Goal: Task Accomplishment & Management: Manage account settings

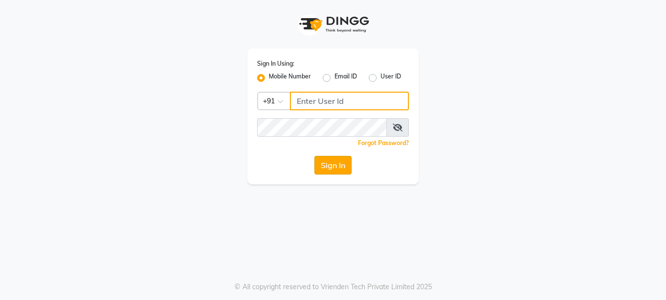
type input "9595211594"
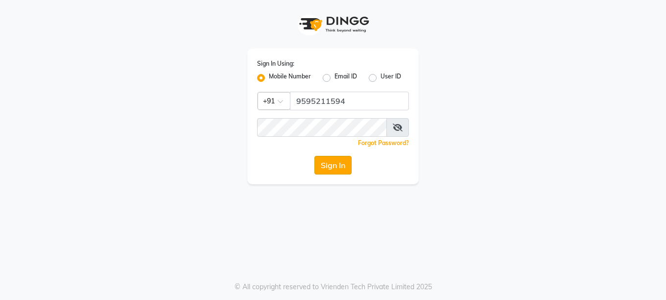
click at [325, 159] on button "Sign In" at bounding box center [333, 165] width 37 height 19
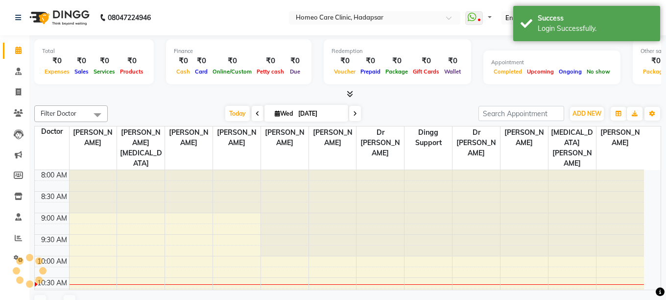
select select "en"
